Goal: Information Seeking & Learning: Learn about a topic

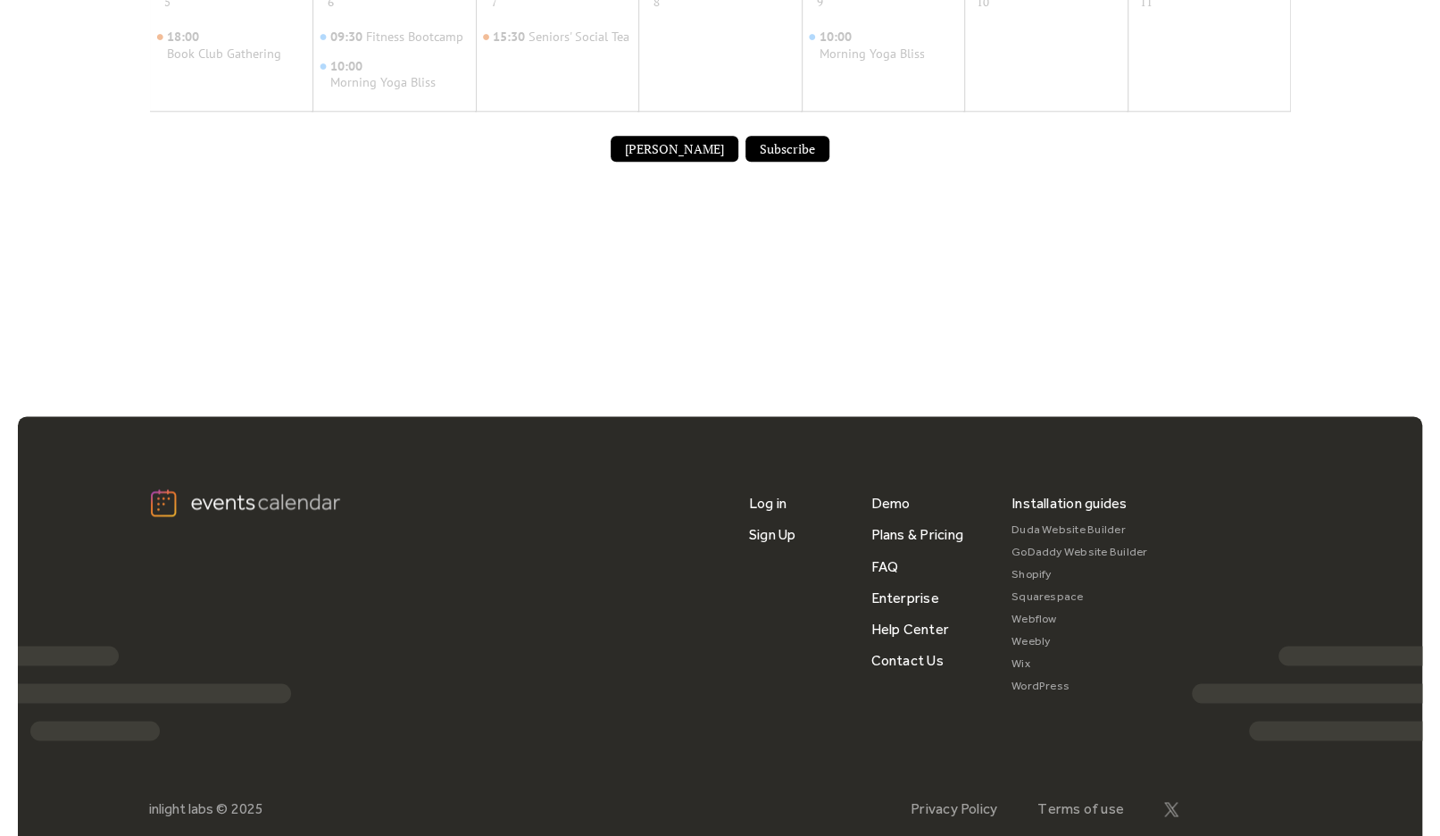
scroll to position [836, 0]
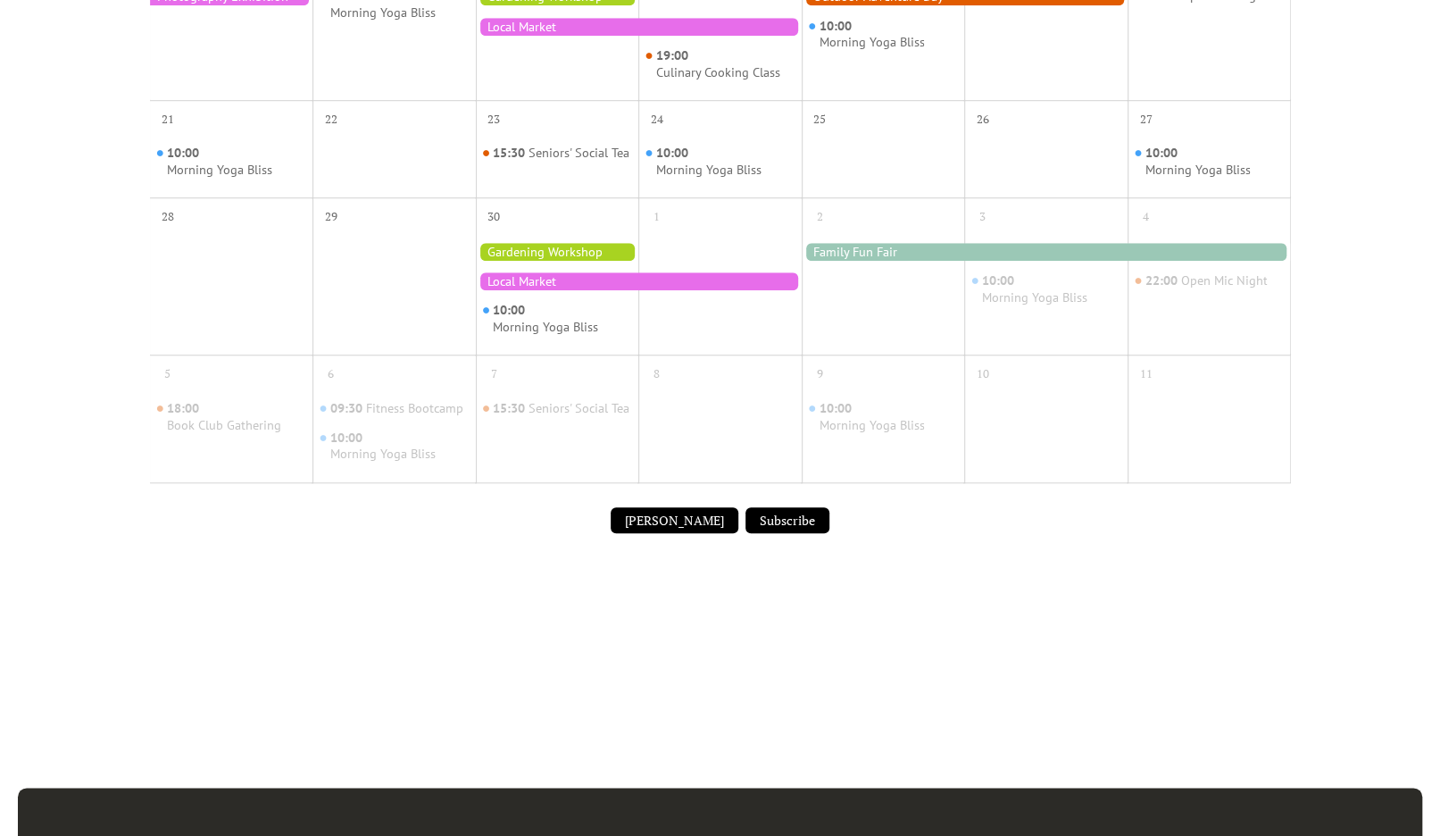
click at [541, 290] on div at bounding box center [639, 281] width 326 height 18
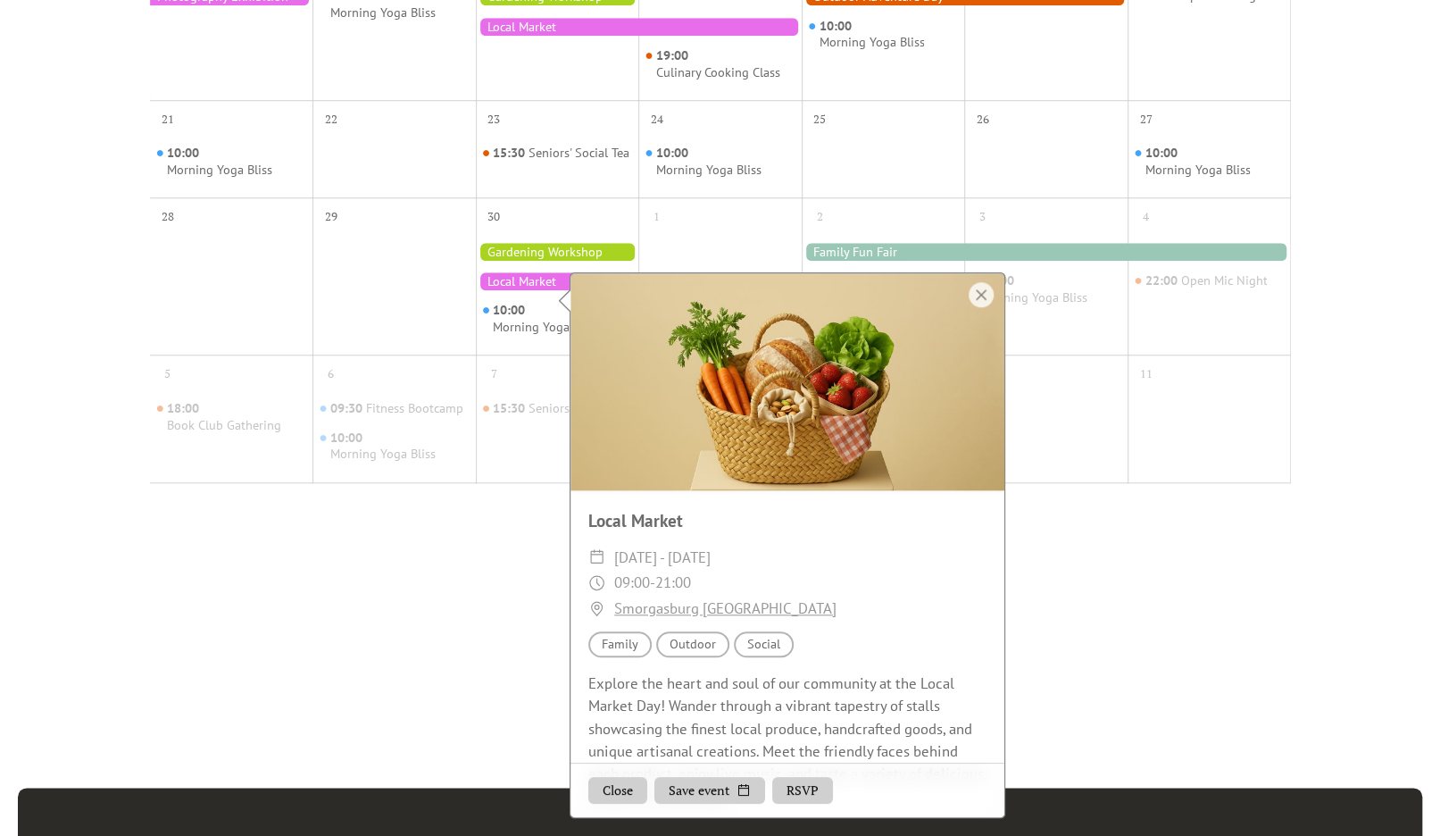
click at [504, 261] on div at bounding box center [557, 252] width 163 height 18
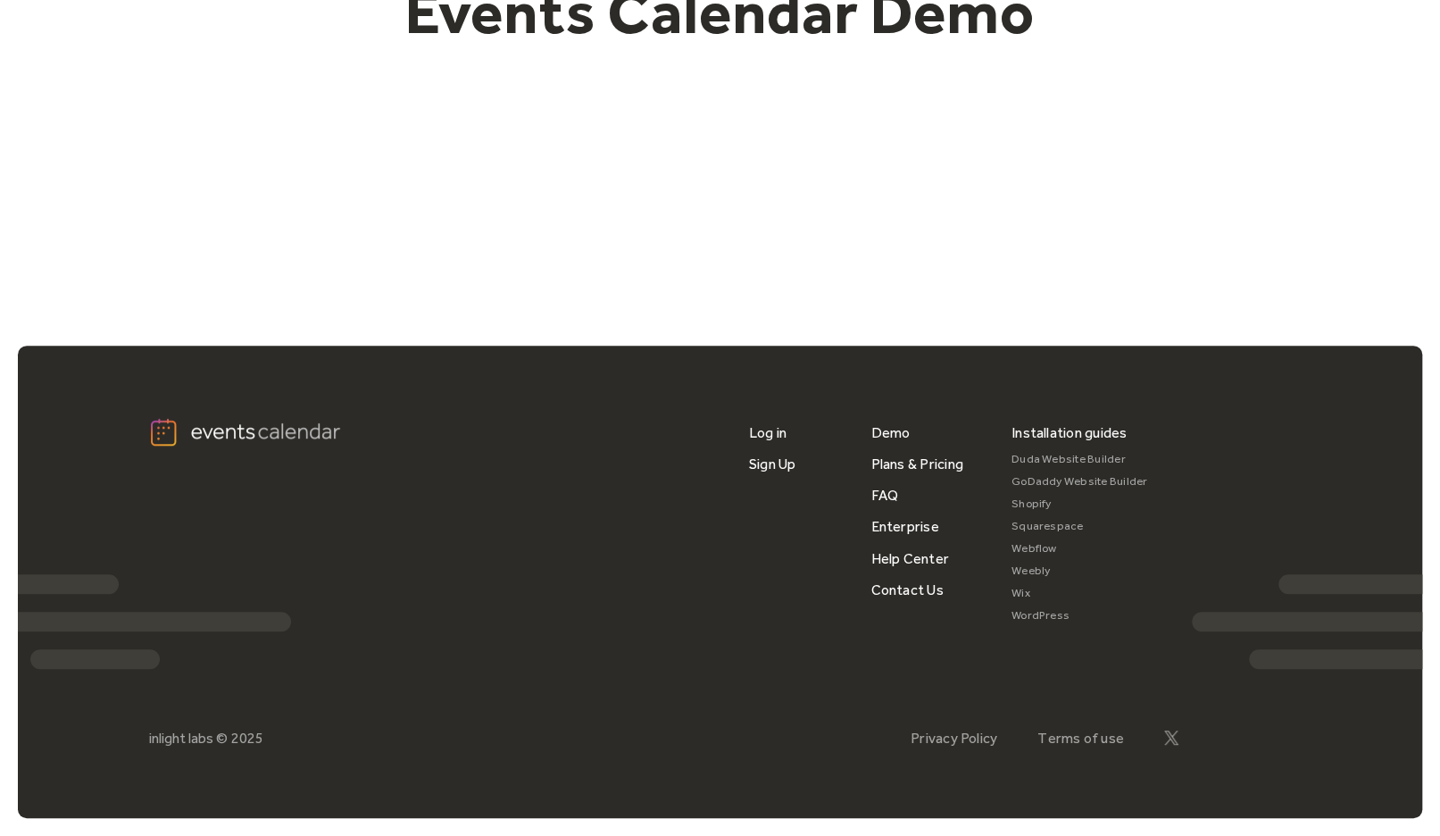
scroll to position [205, 0]
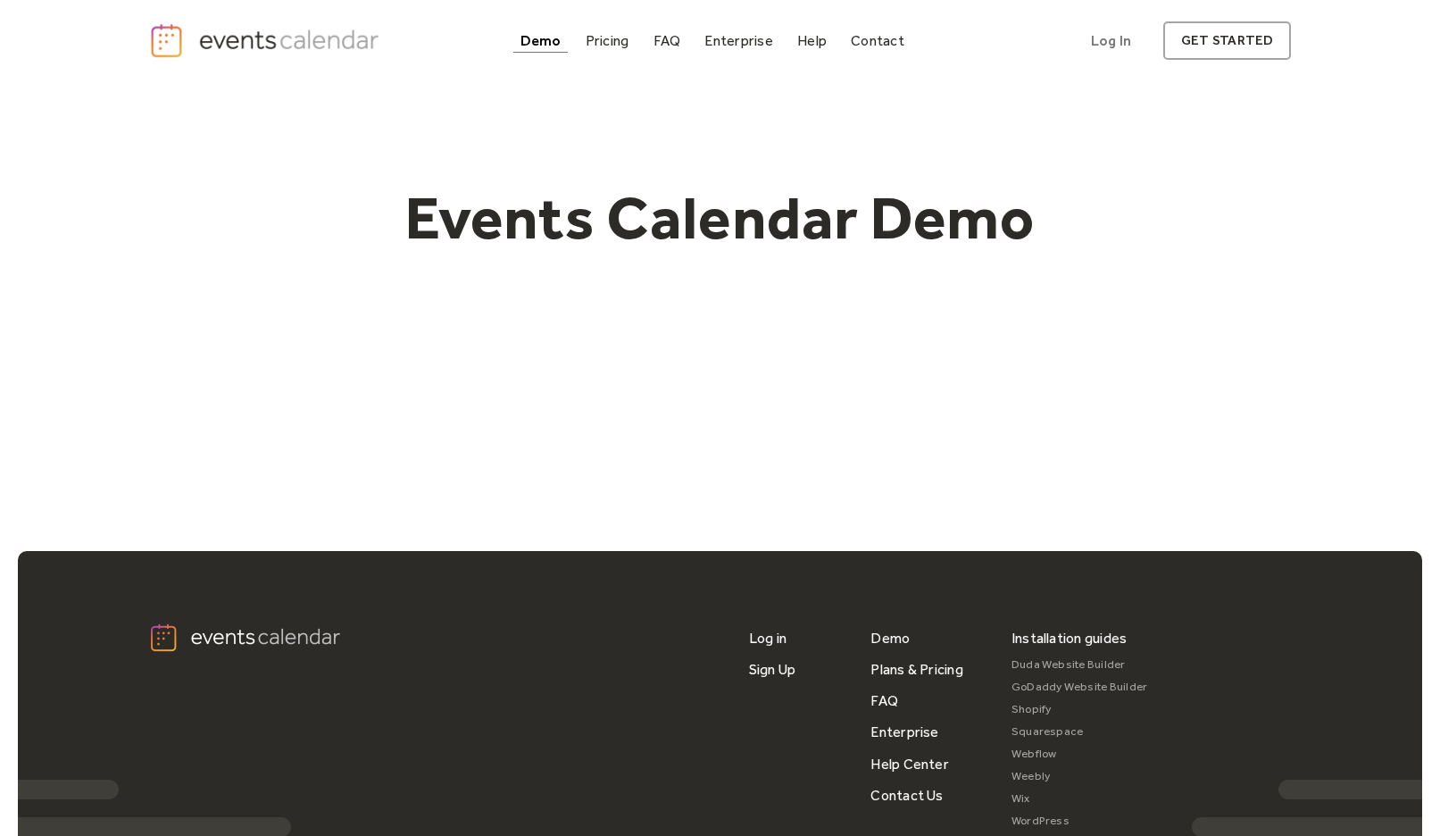
scroll to position [205, 0]
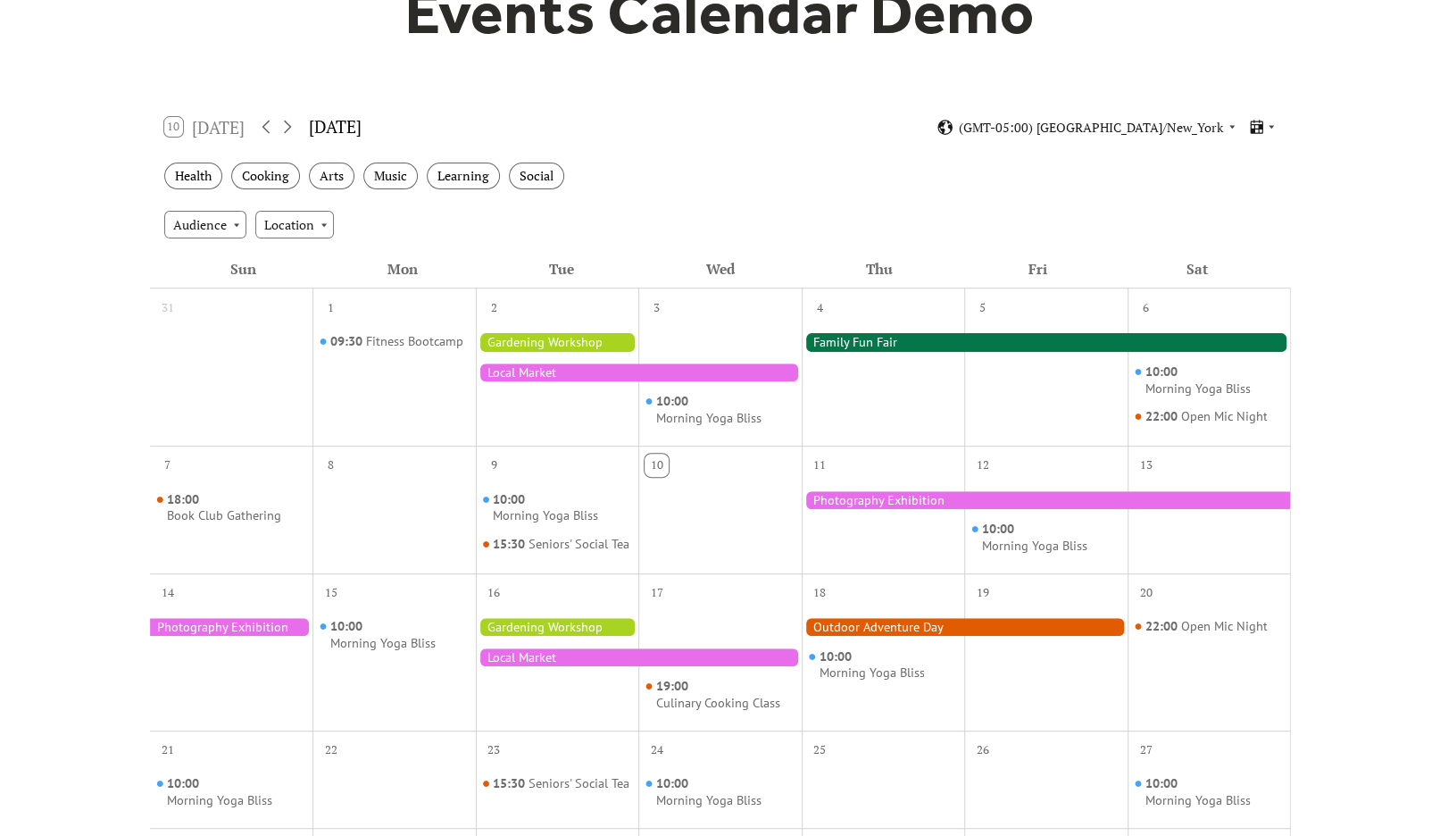
click at [217, 294] on div "31" at bounding box center [231, 305] width 163 height 34
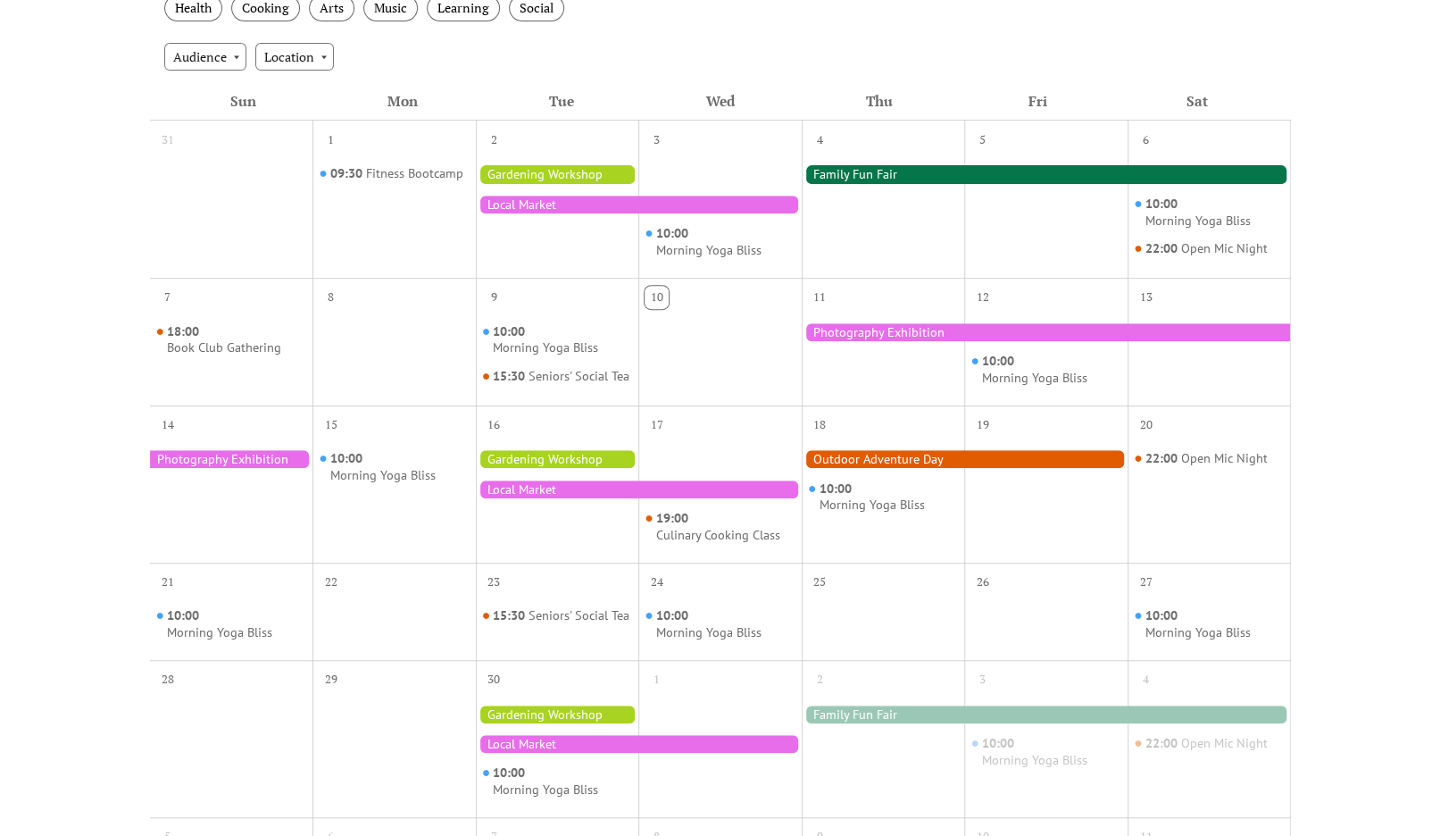
scroll to position [557, 0]
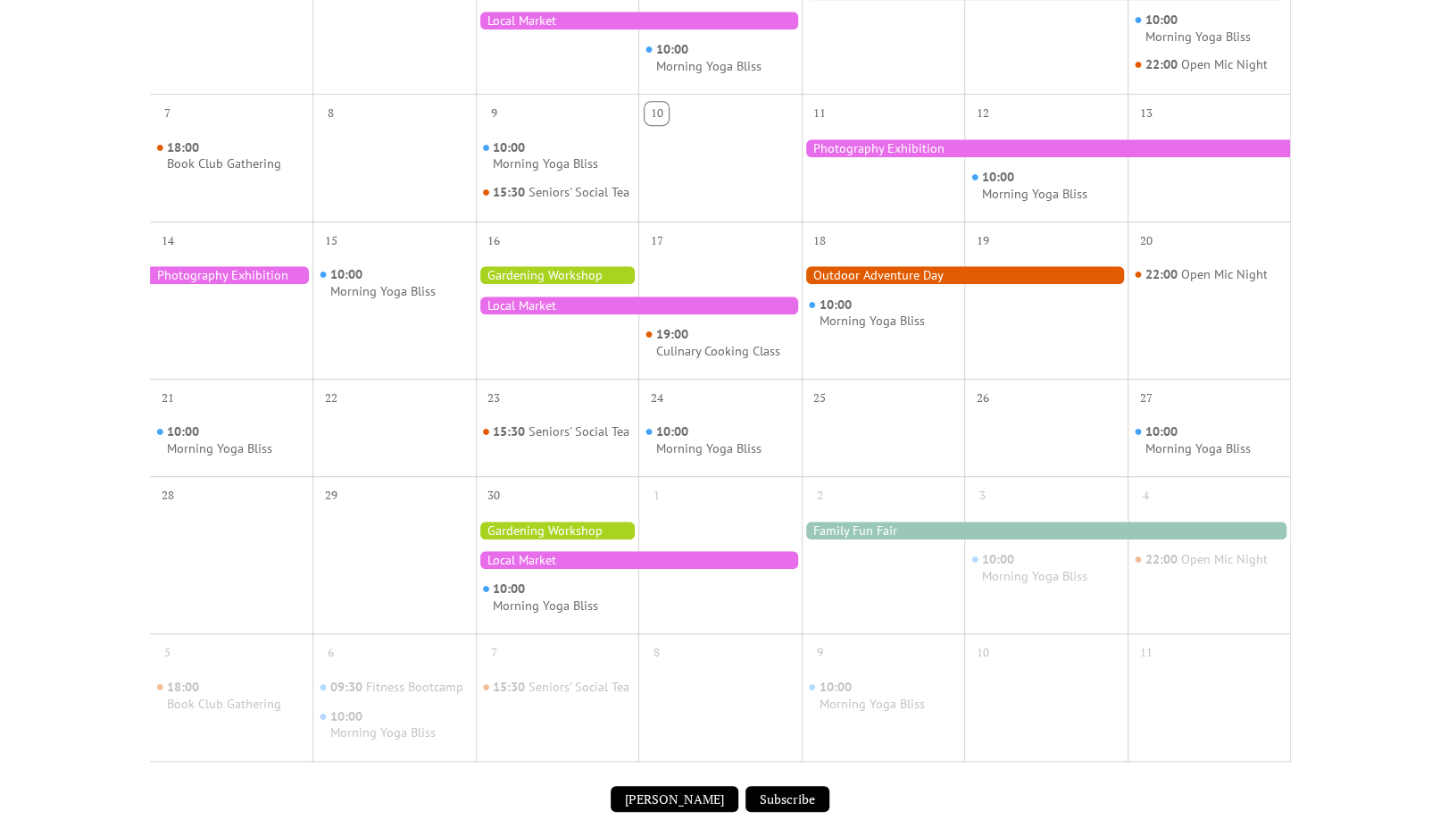
click at [614, 588] on div "10:00 Morning Yoga Bliss" at bounding box center [557, 568] width 163 height 115
click at [581, 569] on div at bounding box center [639, 560] width 326 height 18
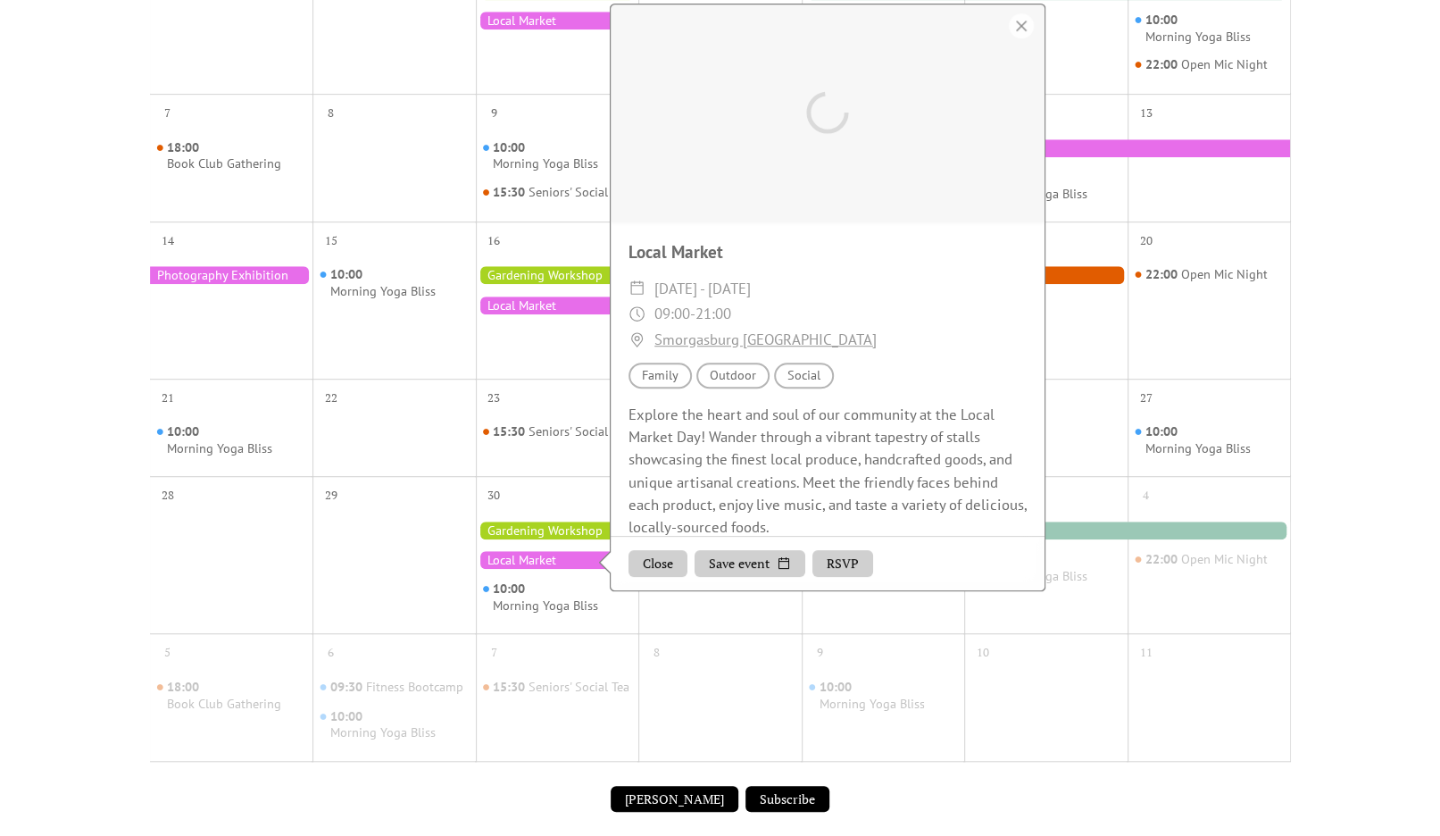
click at [550, 539] on div at bounding box center [557, 530] width 163 height 18
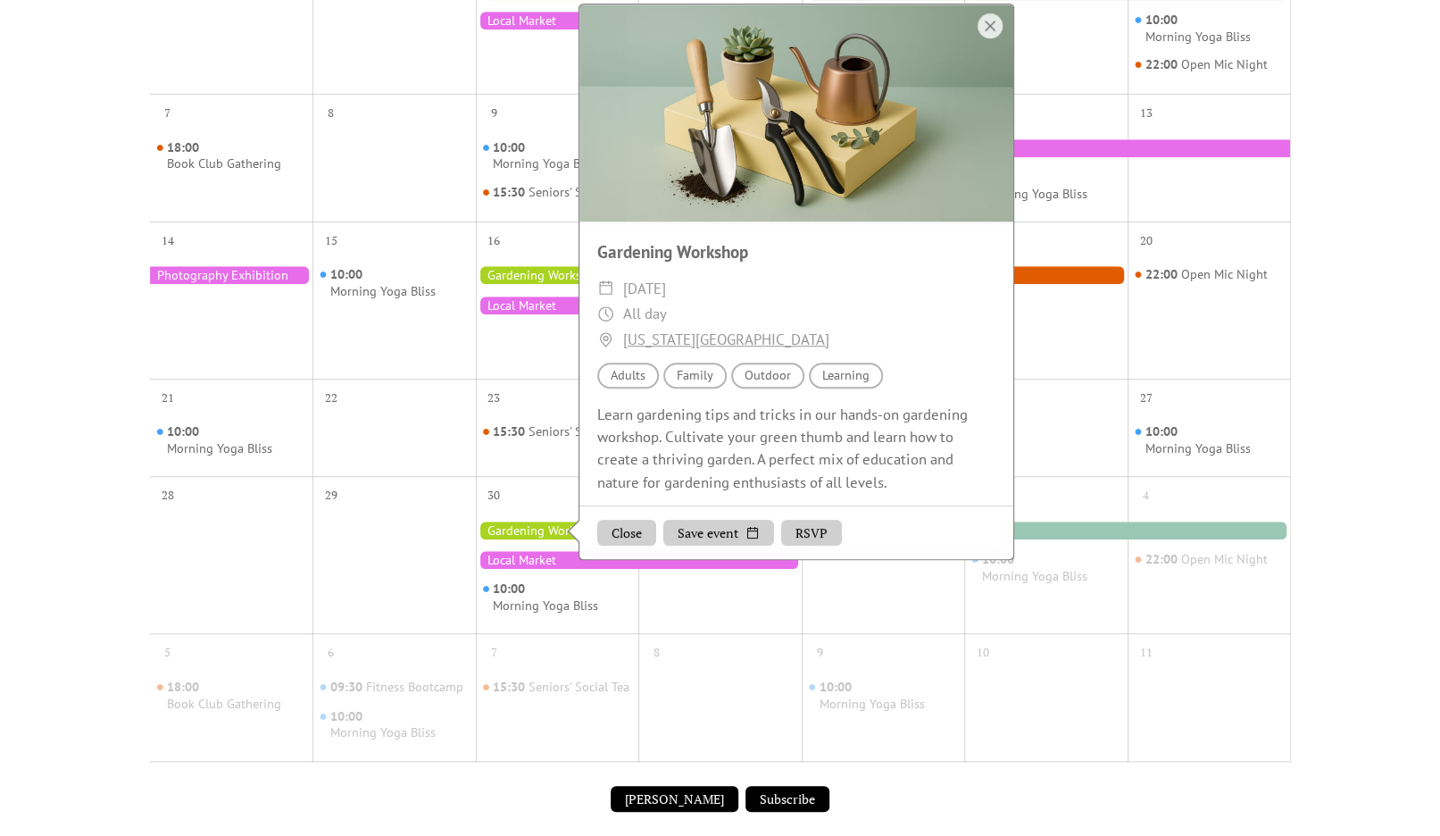
click at [497, 314] on div at bounding box center [639, 305] width 326 height 18
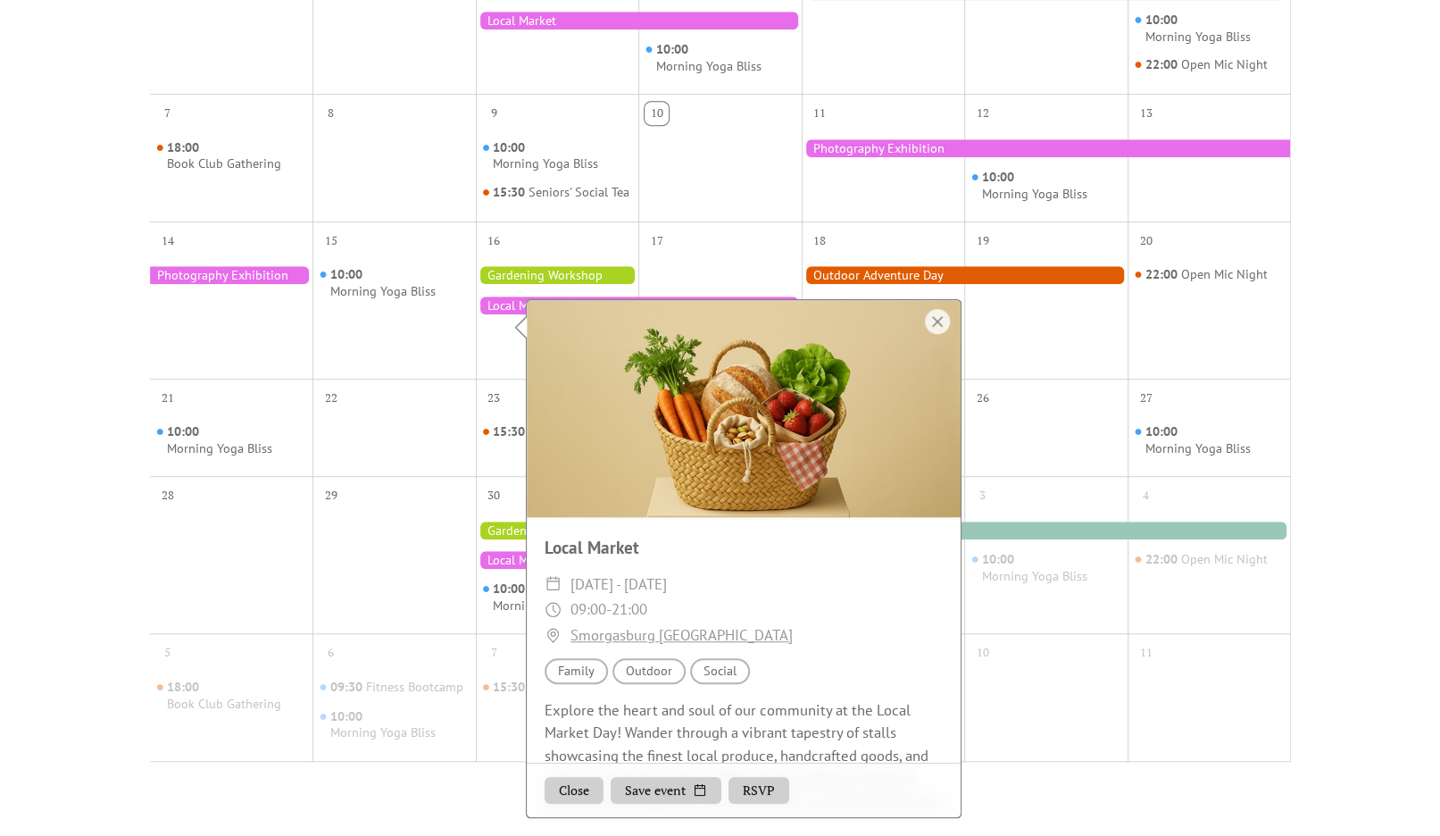
click at [518, 284] on div at bounding box center [557, 275] width 163 height 18
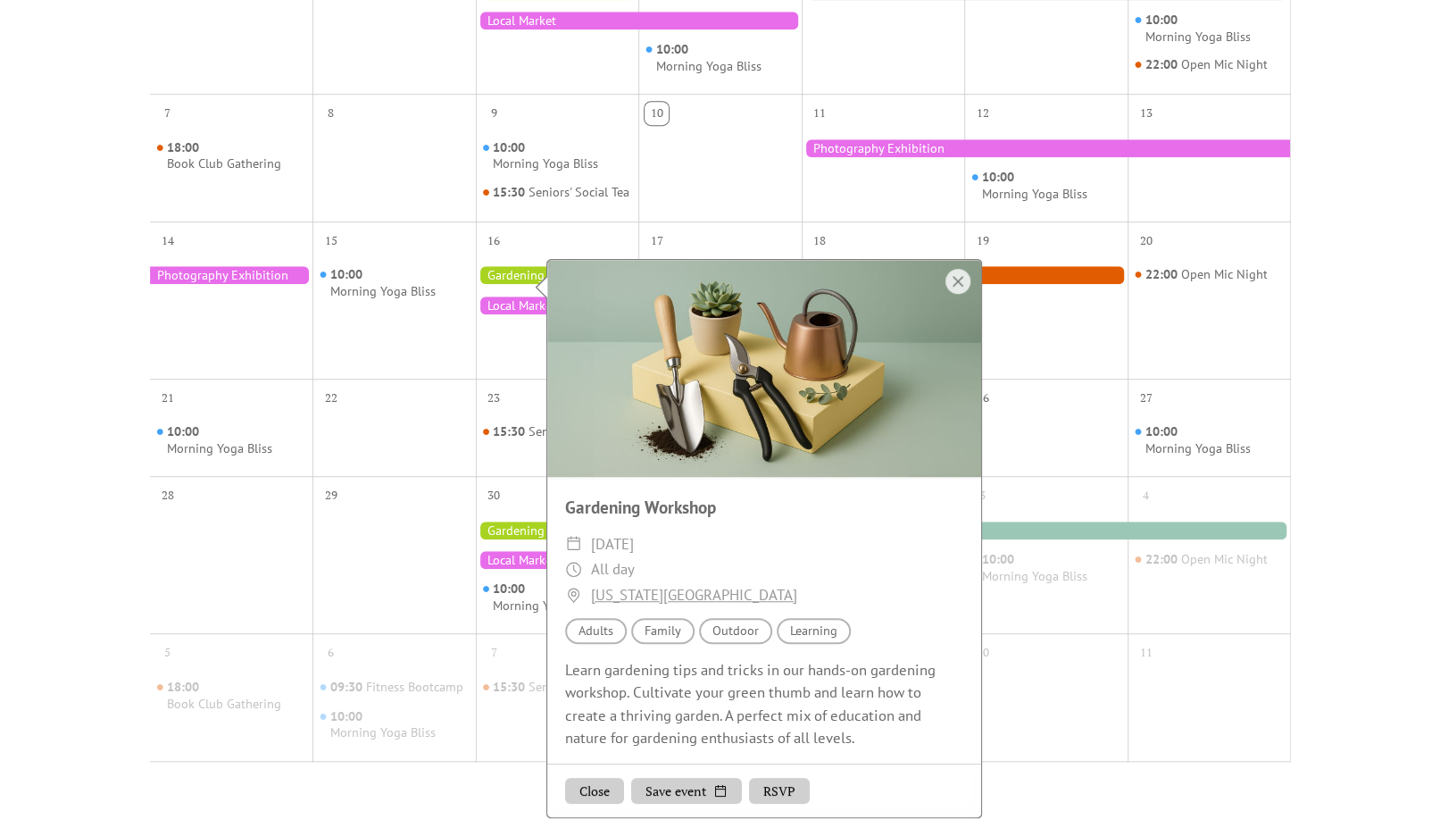
click at [537, 13] on div at bounding box center [639, 21] width 326 height 18
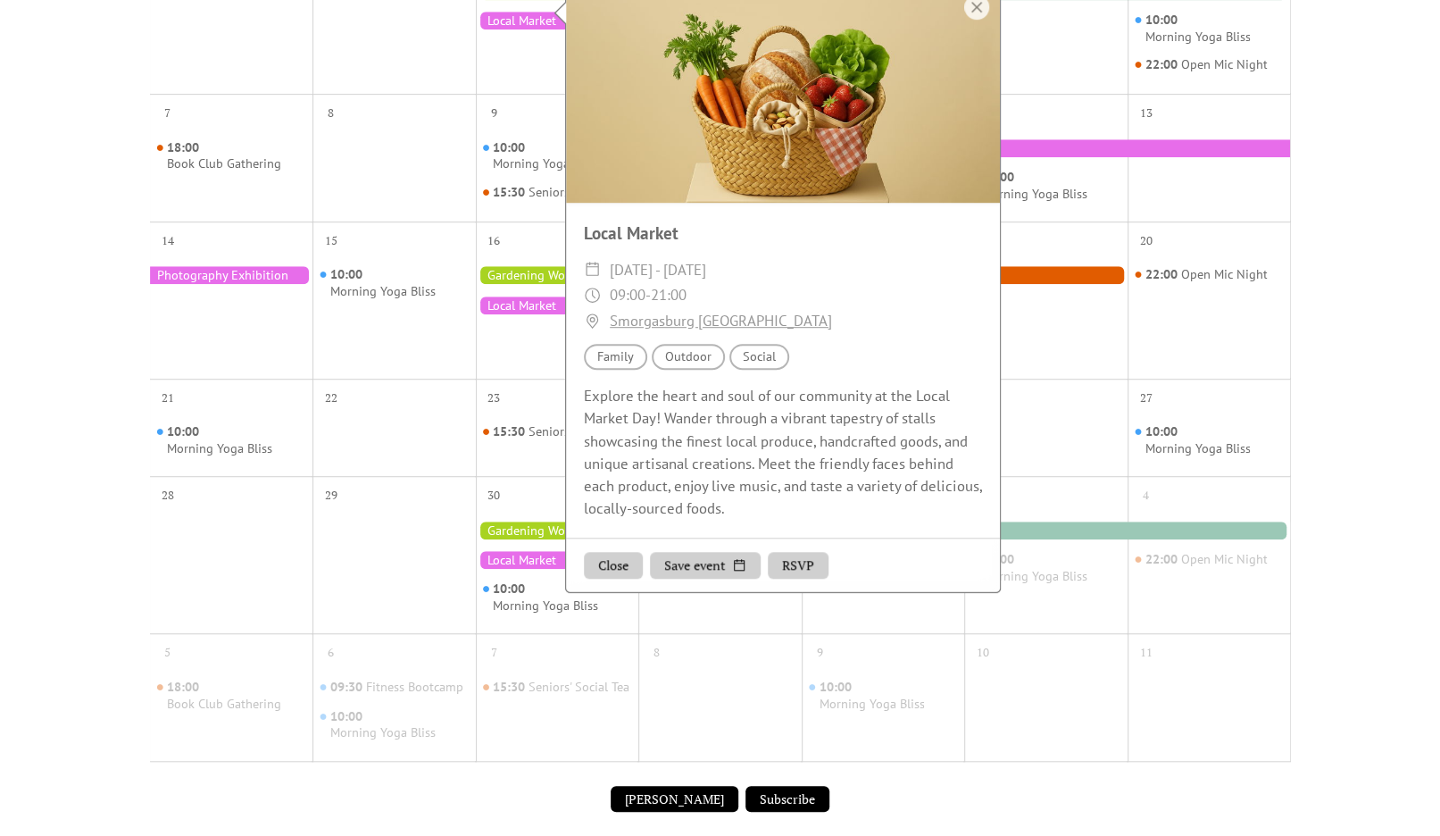
click at [264, 284] on div at bounding box center [231, 275] width 163 height 18
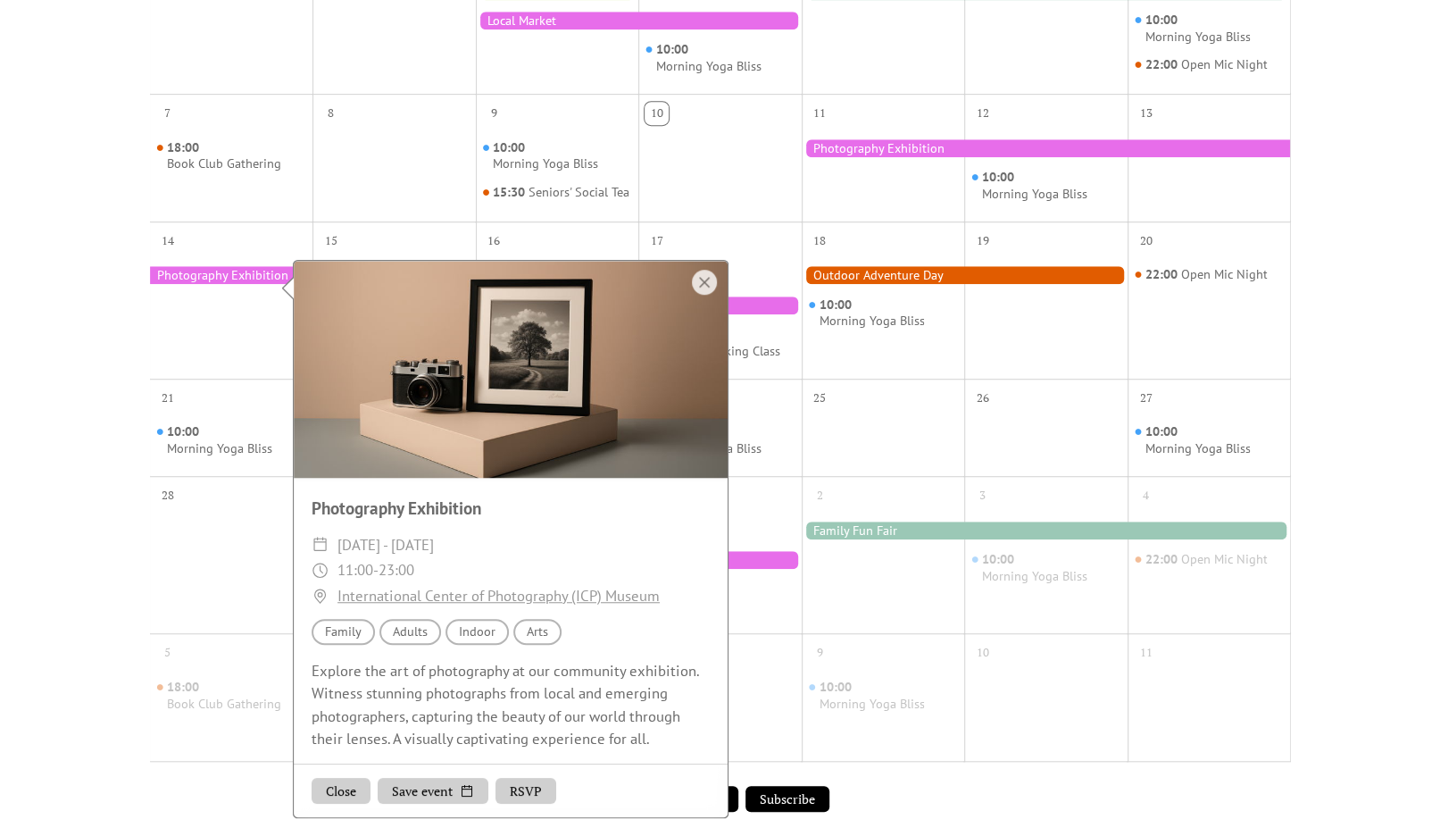
click at [961, 284] on div at bounding box center [965, 275] width 326 height 18
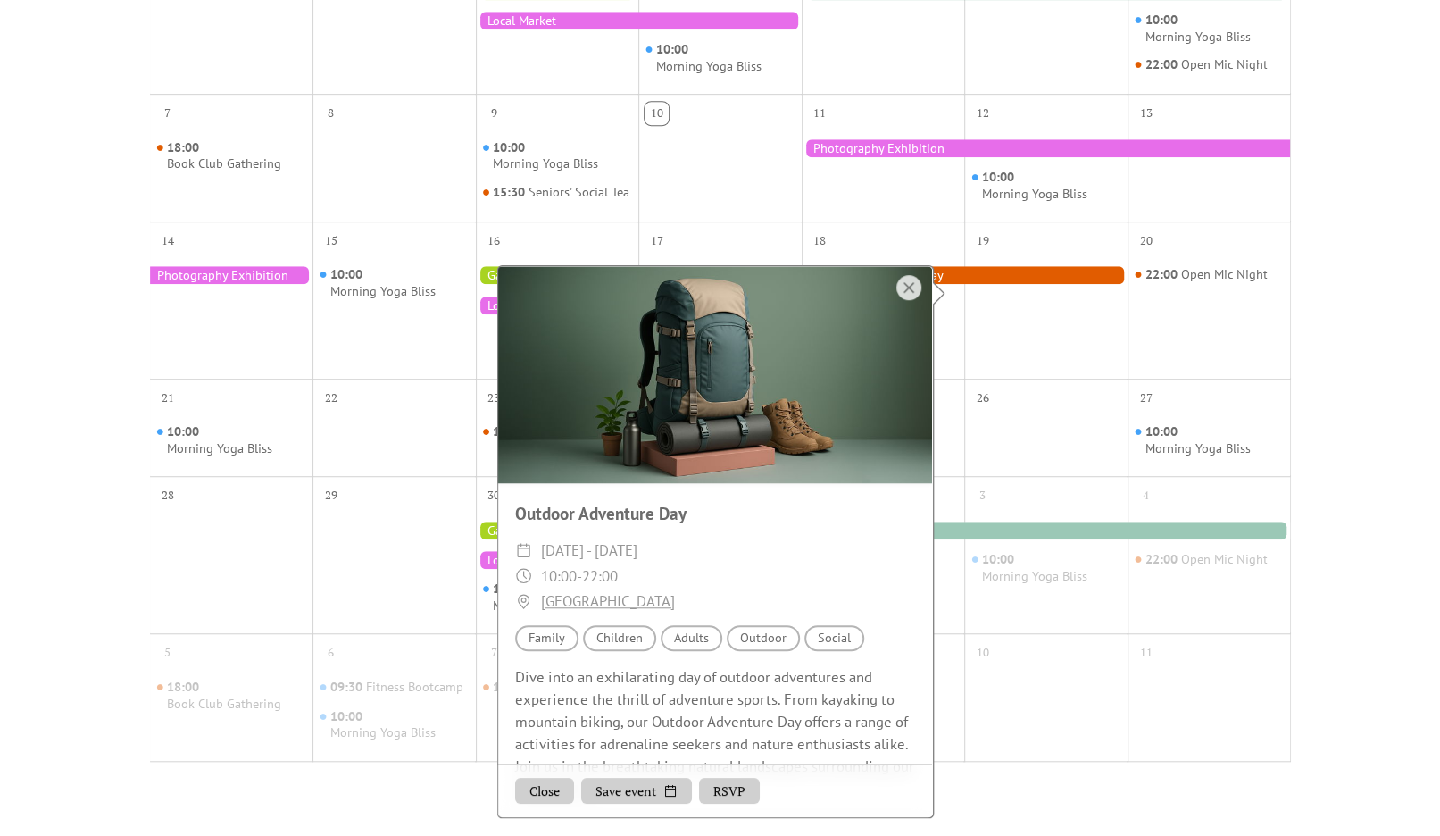
click at [1008, 539] on div at bounding box center [1046, 530] width 489 height 18
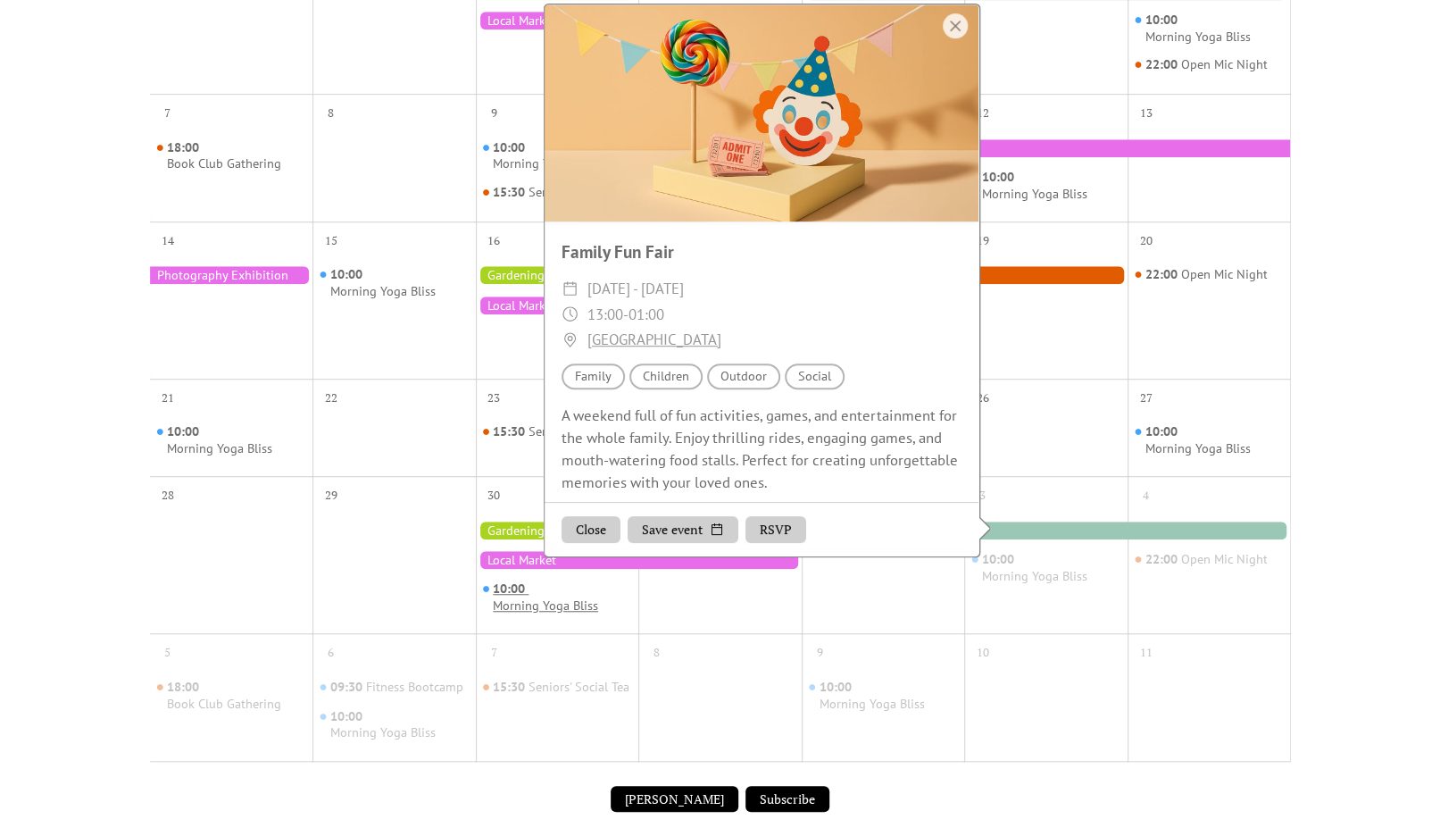
click at [576, 613] on div "Morning Yoga Bliss" at bounding box center [545, 605] width 105 height 17
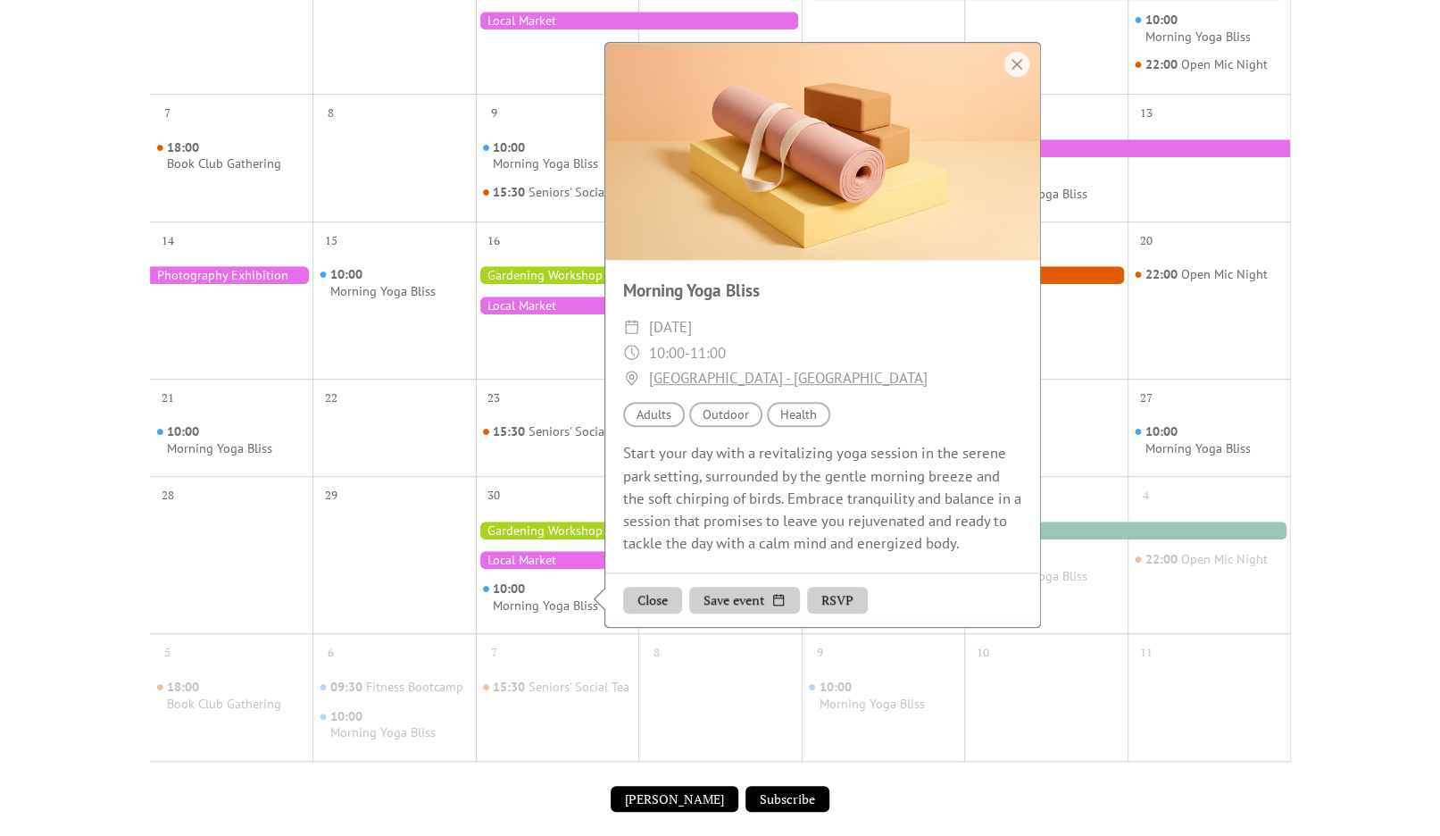
click at [532, 555] on div "10:00 Morning Yoga Bliss" at bounding box center [557, 568] width 163 height 115
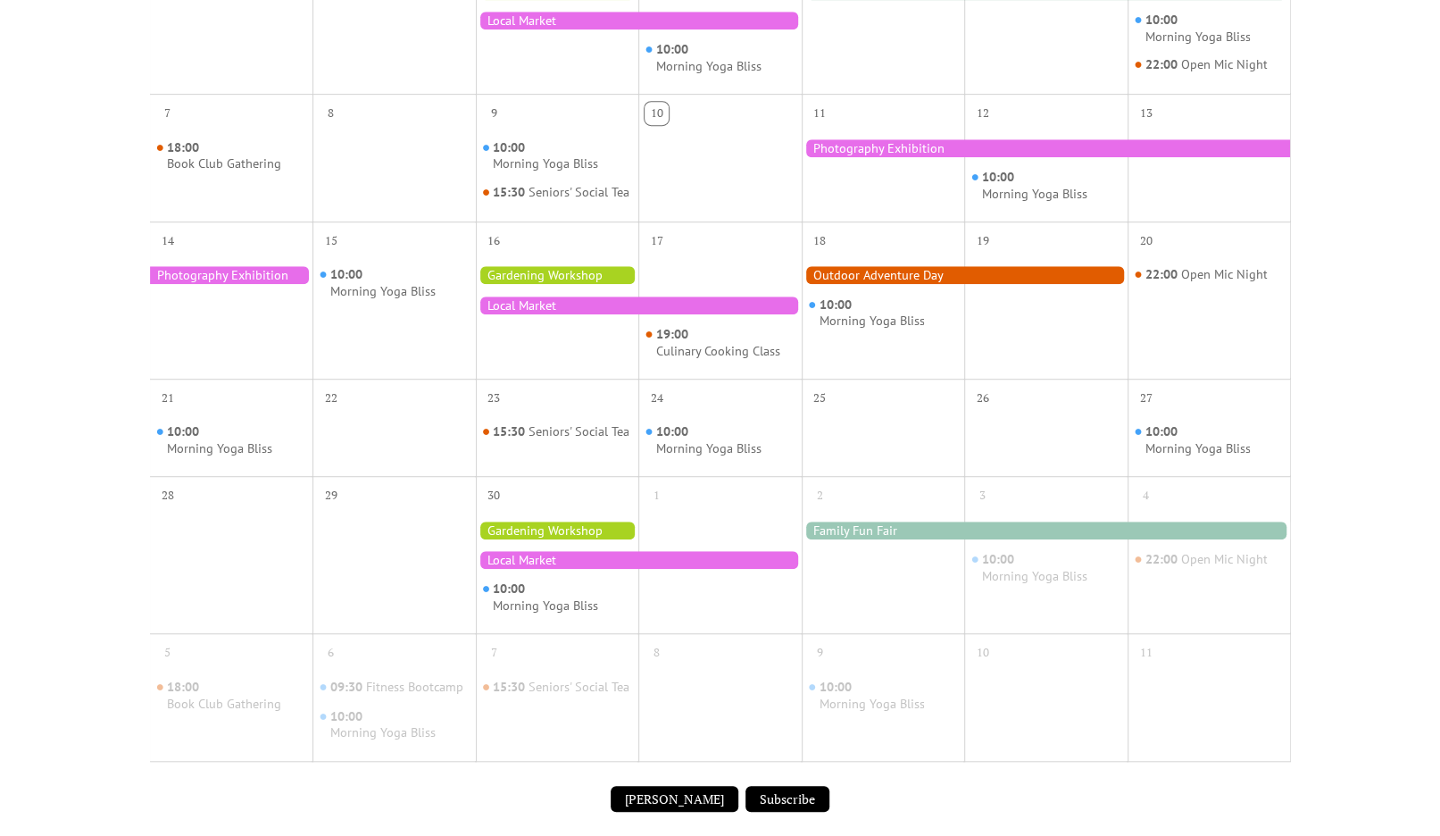
click at [524, 569] on div at bounding box center [639, 560] width 326 height 18
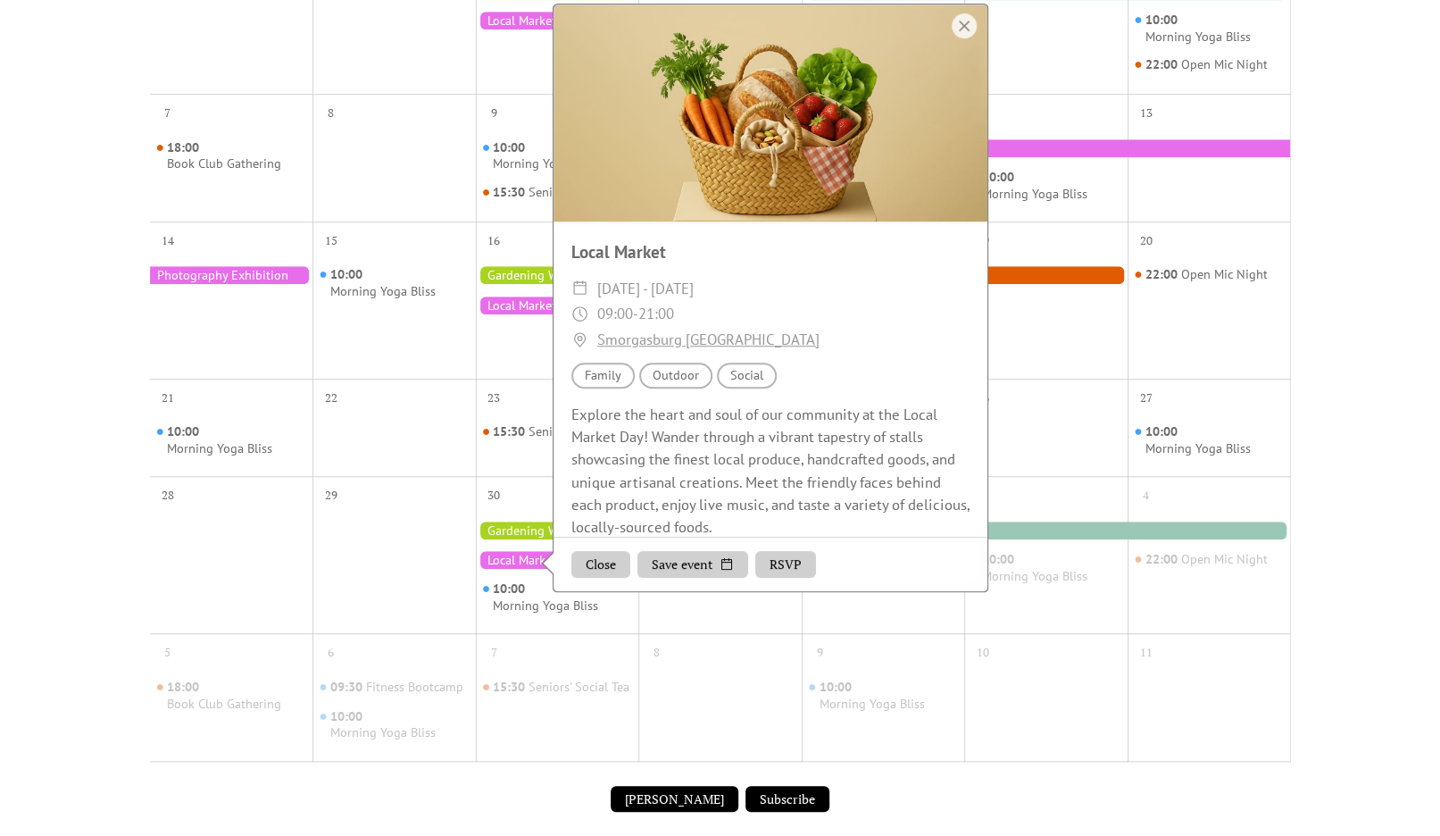
click at [200, 284] on div at bounding box center [231, 275] width 163 height 18
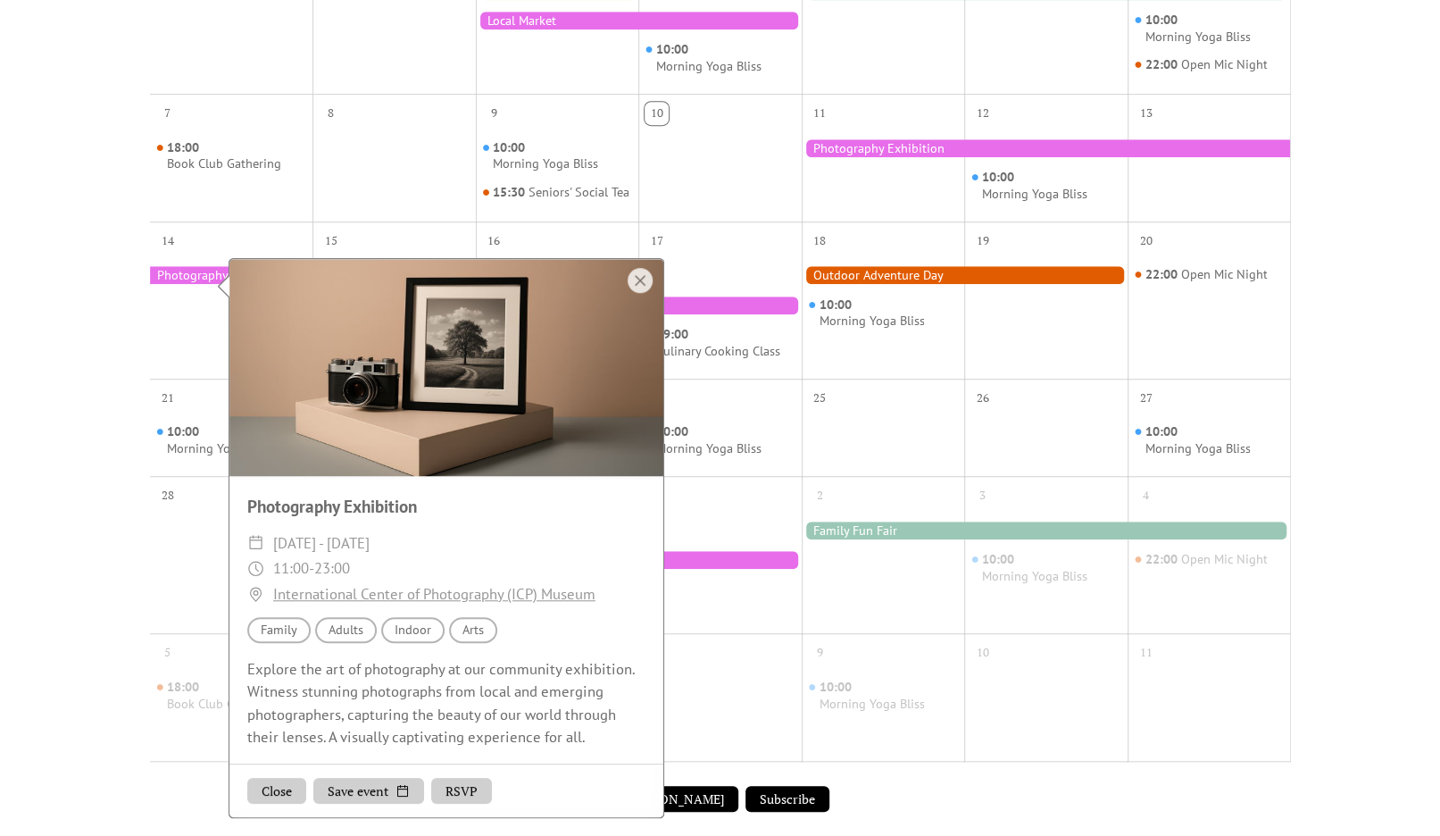
click at [1050, 370] on div at bounding box center [1045, 312] width 163 height 115
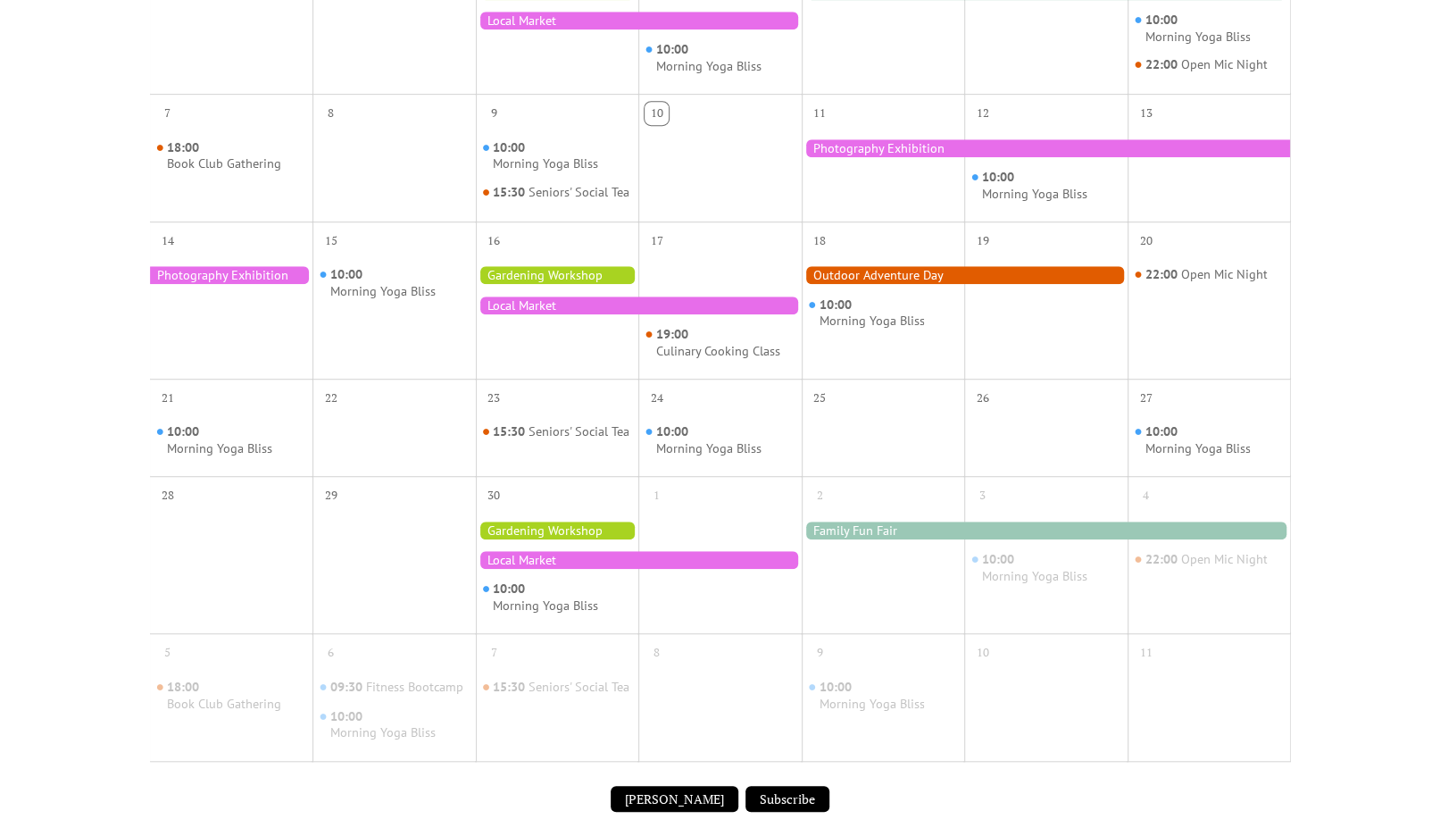
click at [938, 538] on div at bounding box center [1046, 530] width 489 height 18
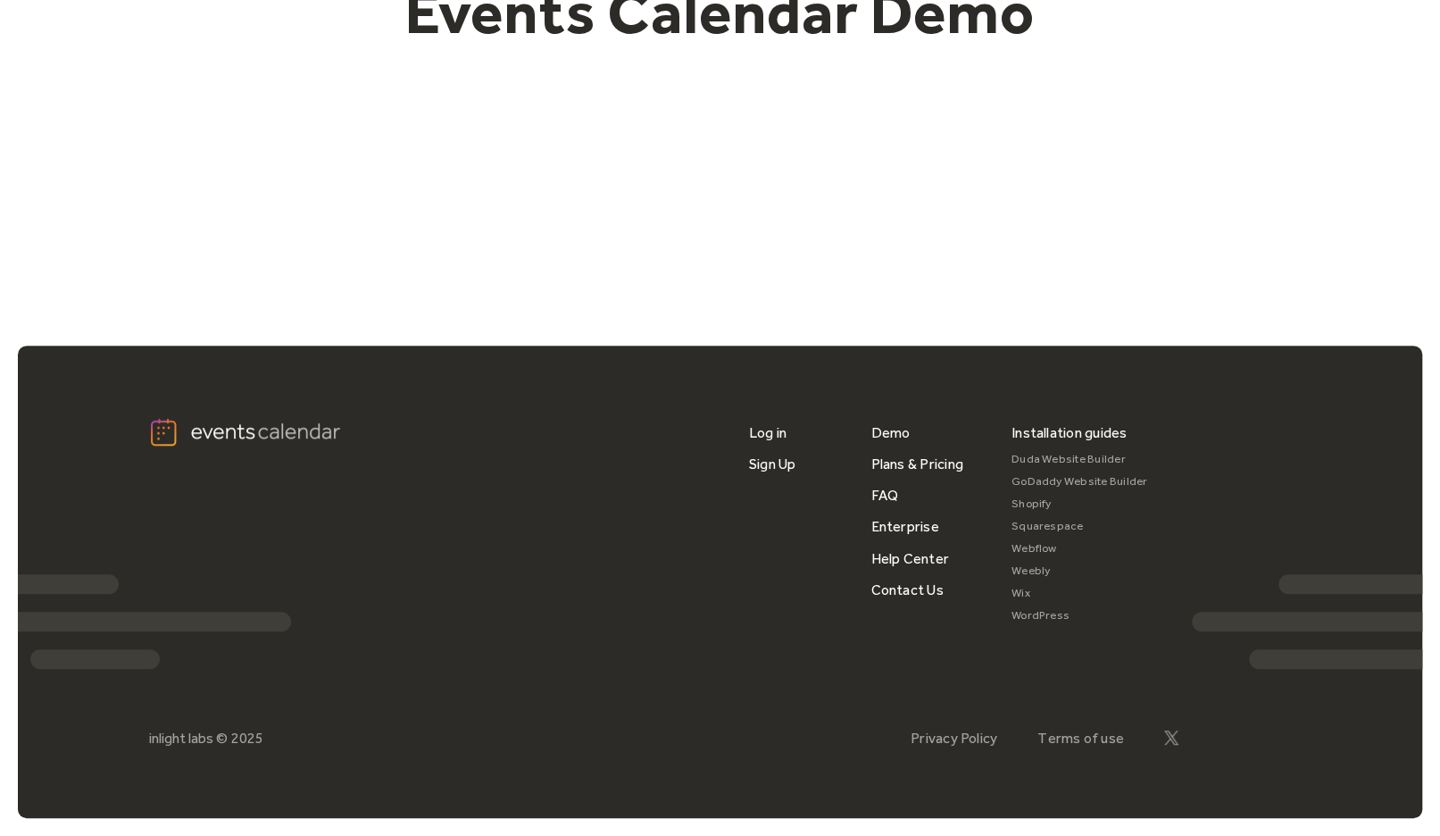
scroll to position [255, 0]
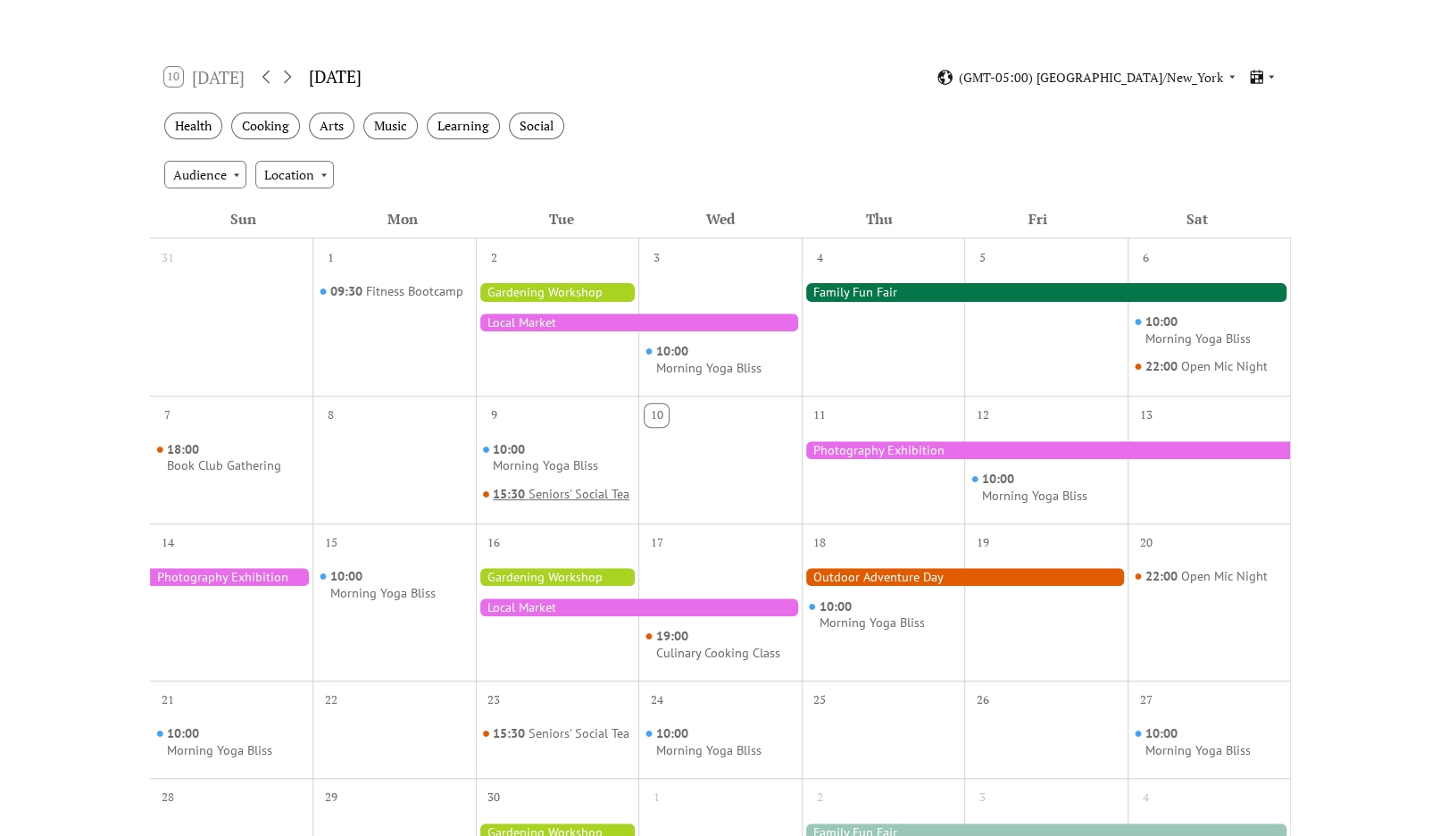
click at [528, 503] on div "Seniors' Social Tea" at bounding box center [578, 494] width 101 height 17
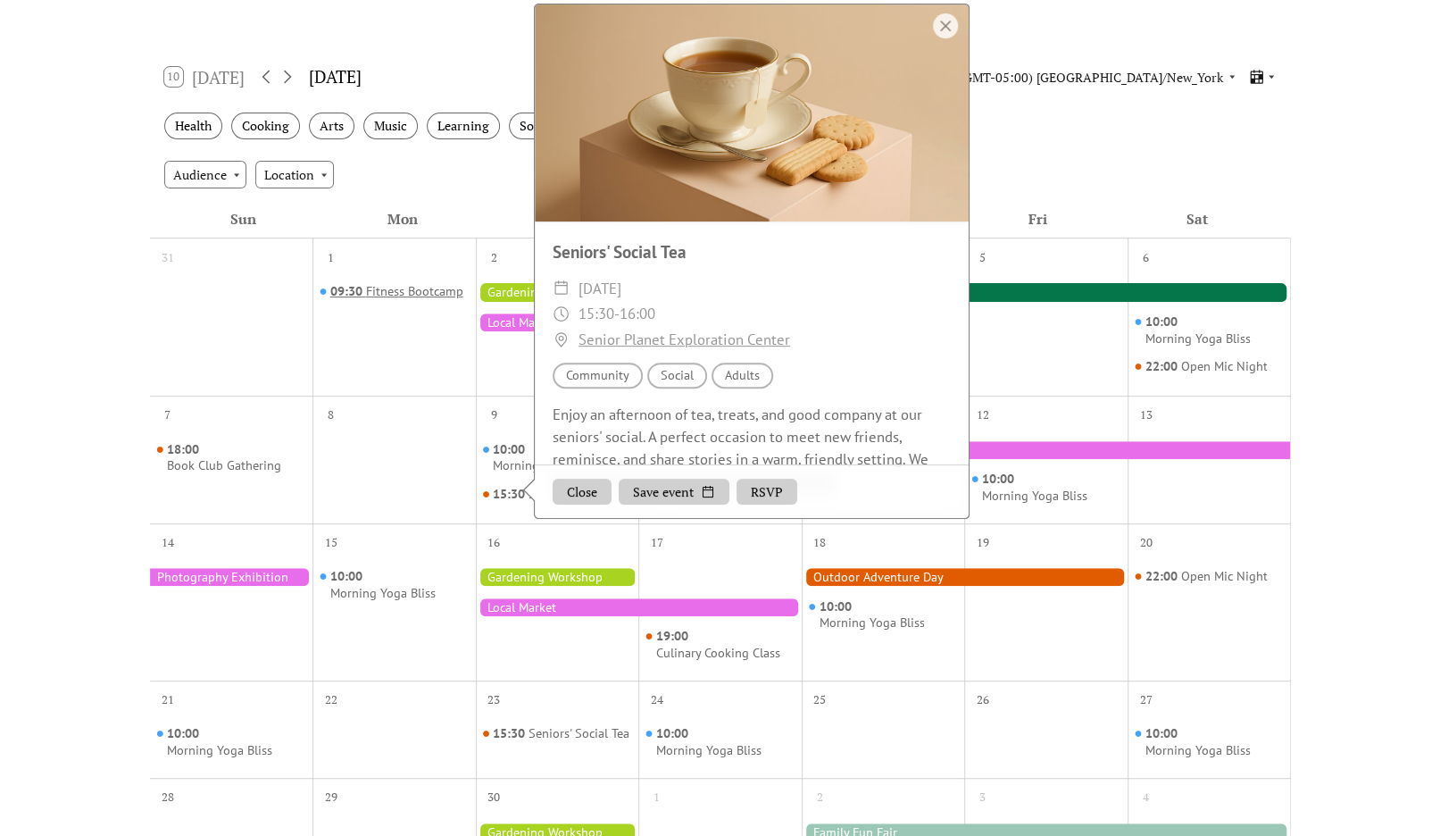
click at [398, 286] on div "Fitness Bootcamp" at bounding box center [414, 291] width 97 height 17
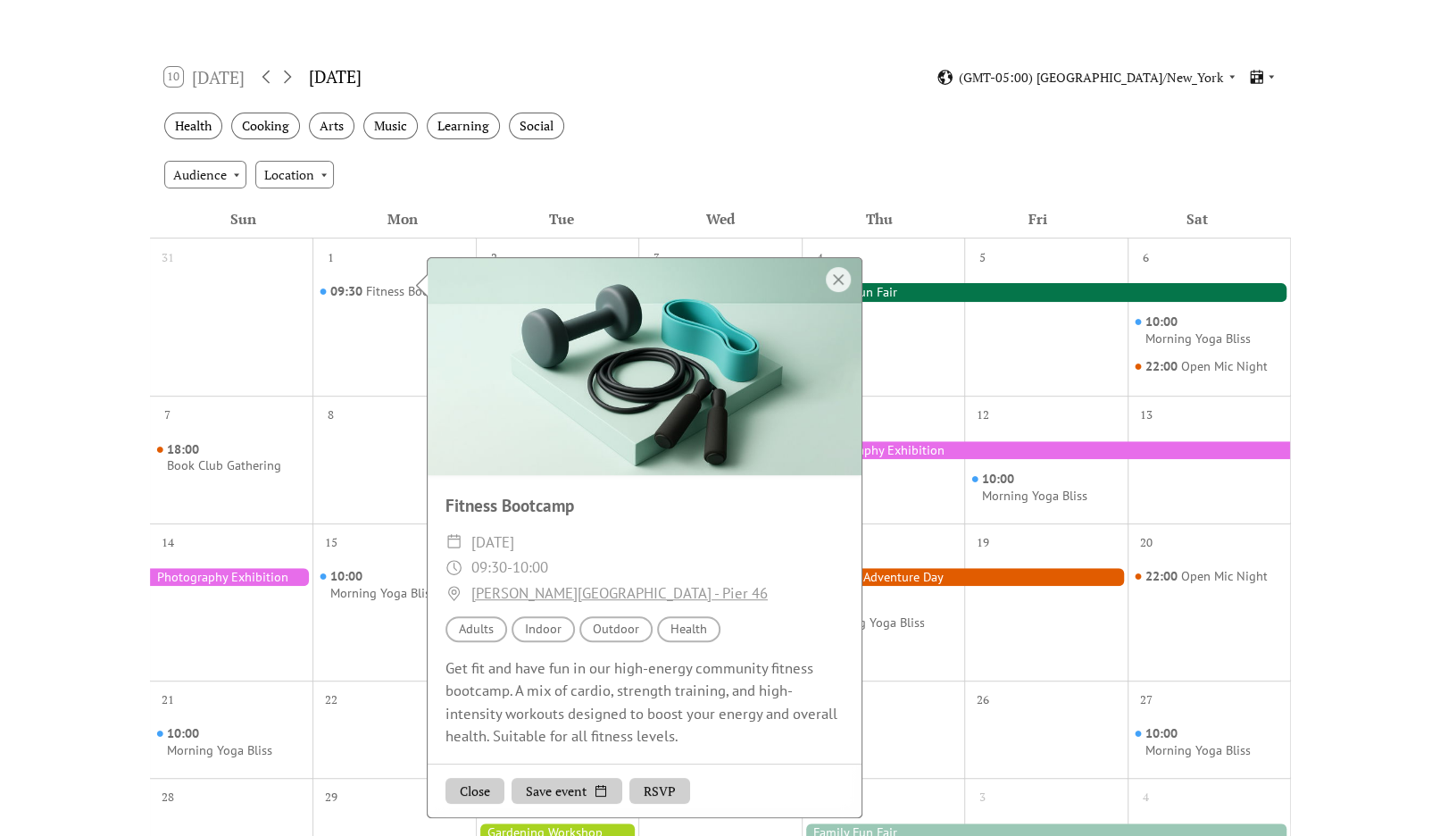
click at [986, 295] on div at bounding box center [1046, 292] width 489 height 18
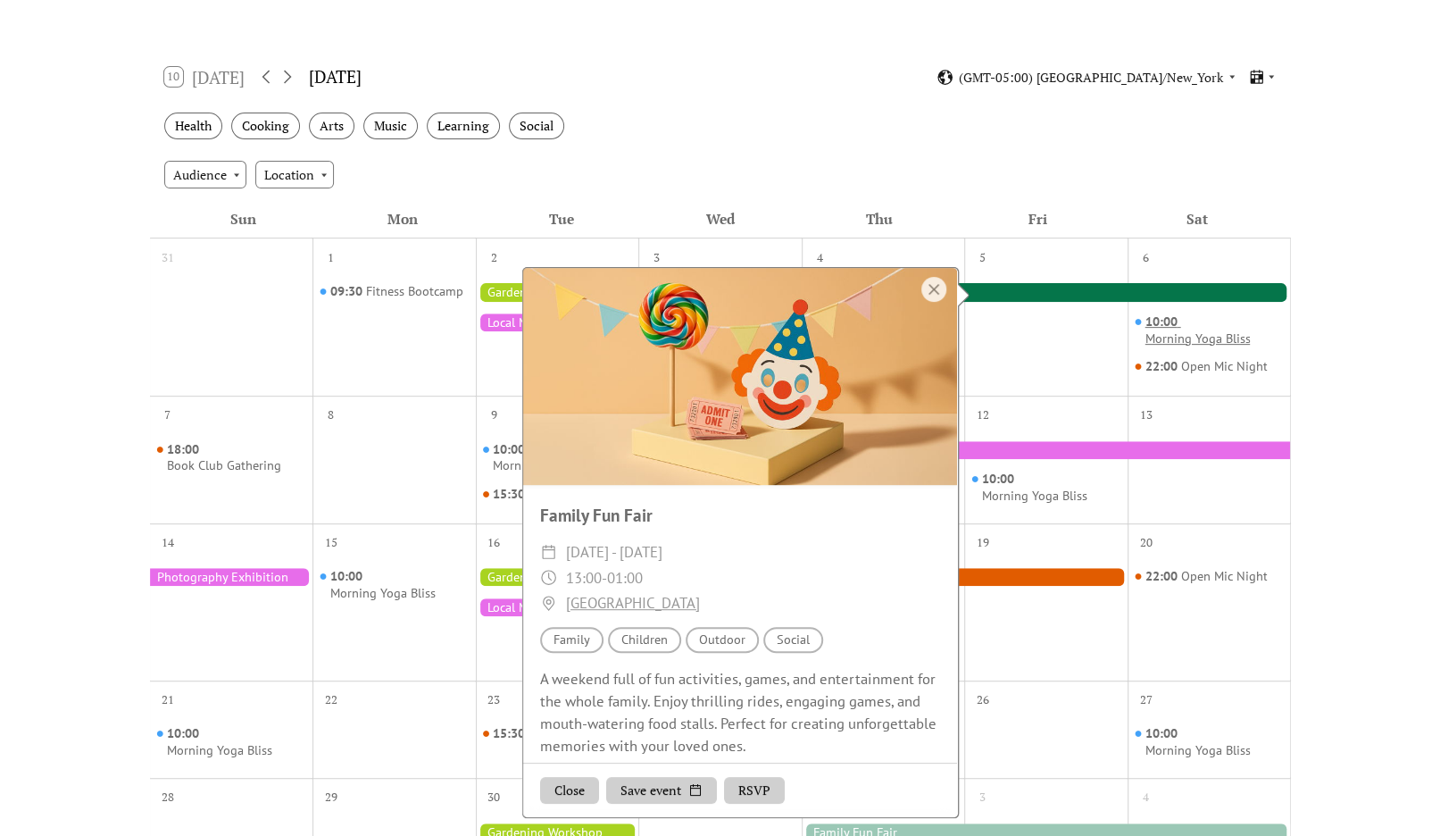
click at [1177, 325] on div "10:00 Morning Yoga Bliss" at bounding box center [1213, 329] width 138 height 33
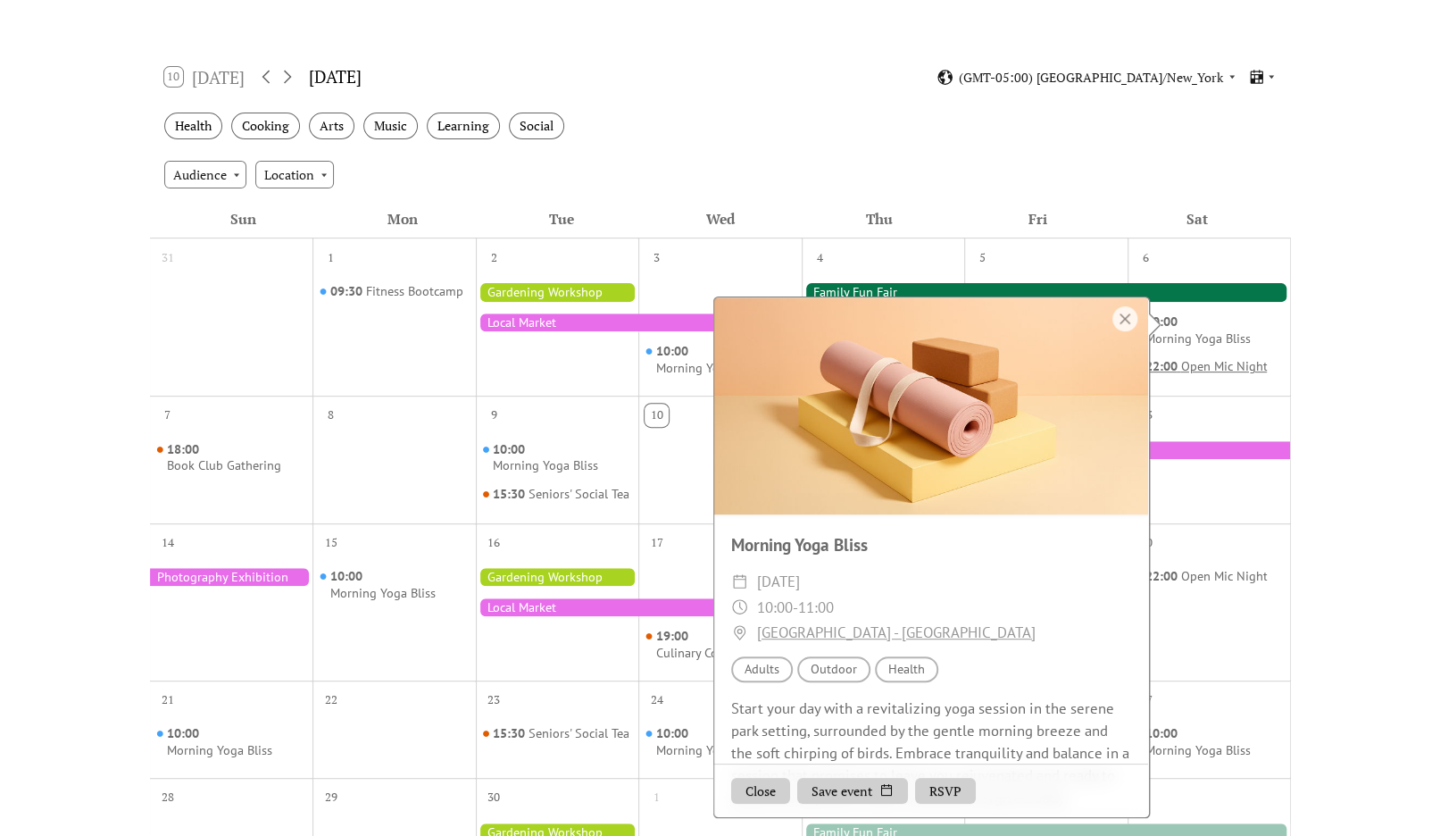
click at [1201, 362] on div "Open Mic Night" at bounding box center [1223, 366] width 87 height 17
